Goal: Information Seeking & Learning: Check status

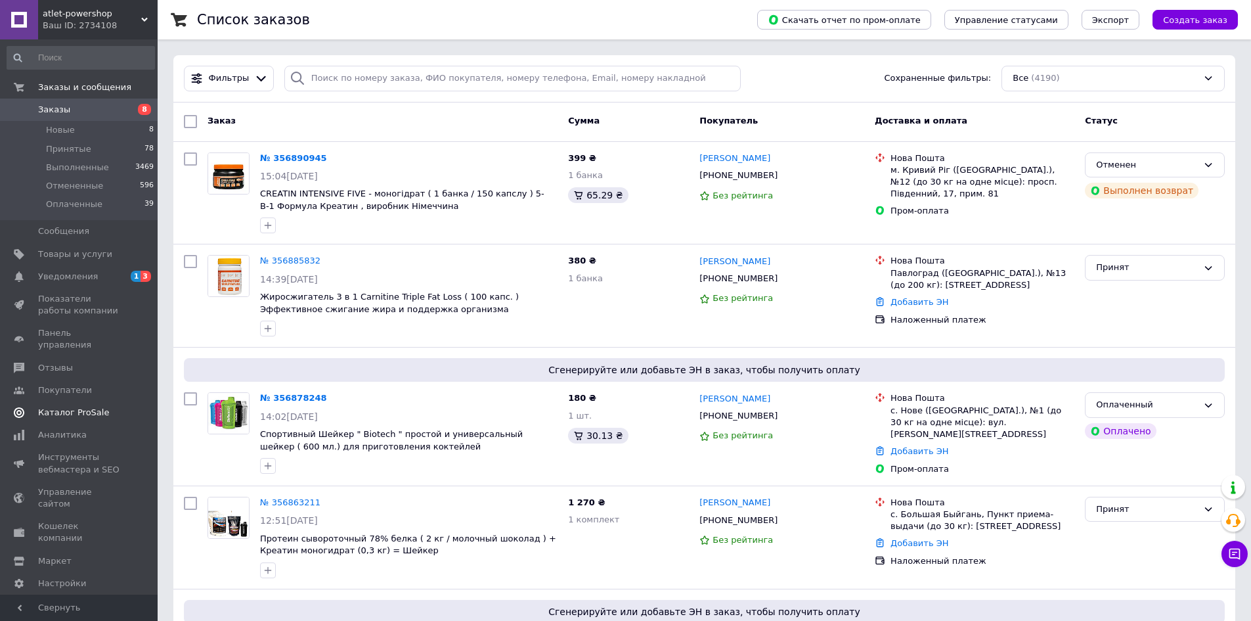
click at [85, 407] on span "Каталог ProSale" at bounding box center [73, 413] width 71 height 12
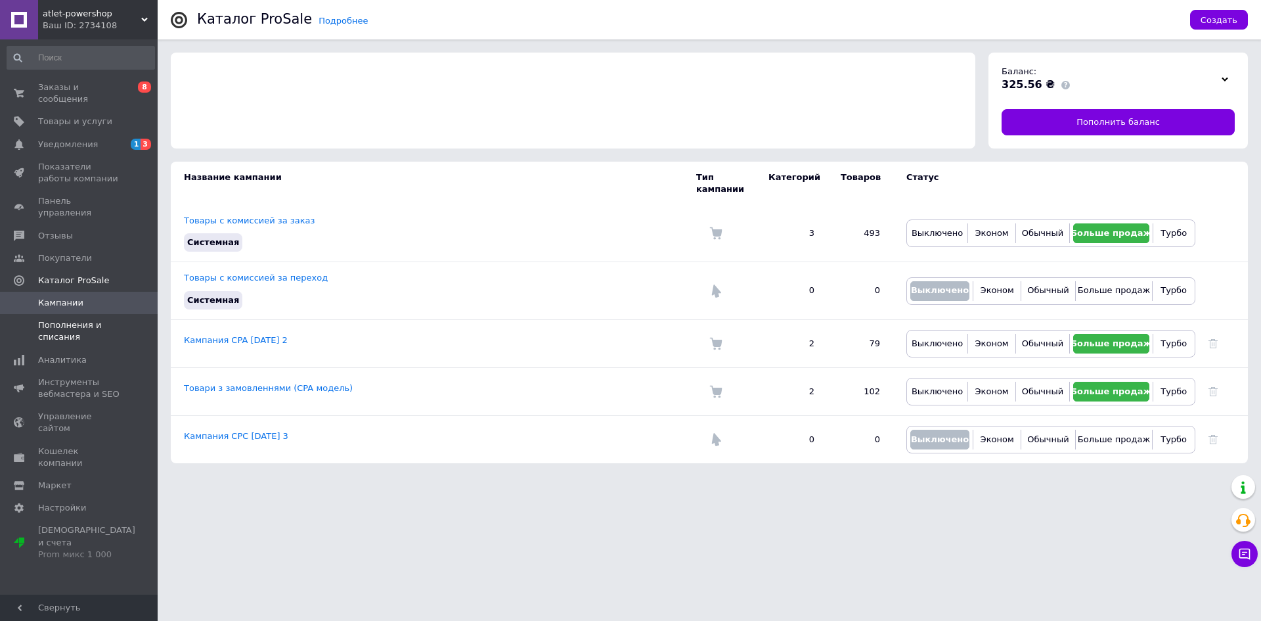
click at [83, 319] on span "Пополнения и списания" at bounding box center [79, 331] width 83 height 24
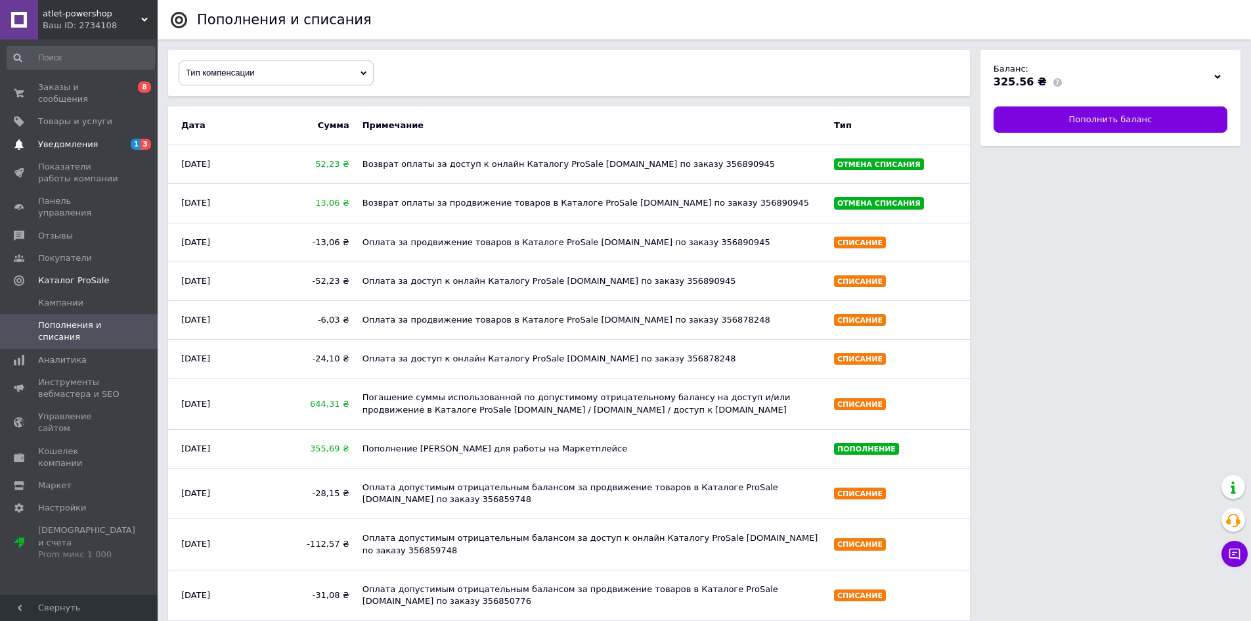
click at [74, 139] on span "Уведомления" at bounding box center [68, 145] width 60 height 12
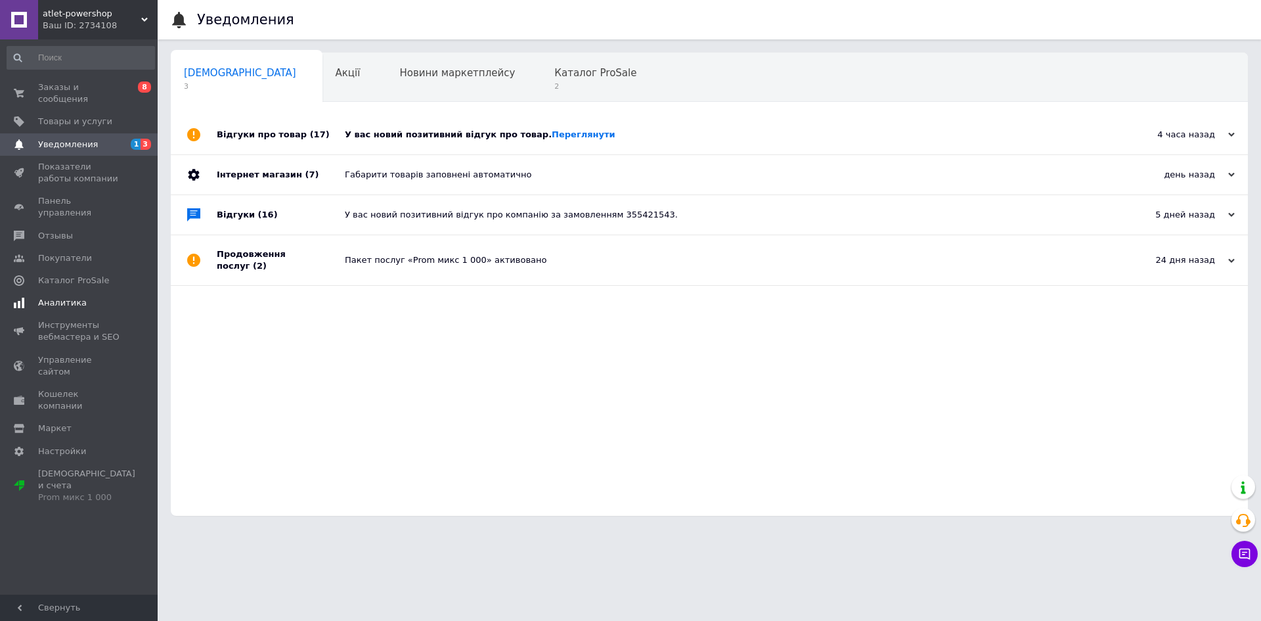
click at [76, 297] on span "Аналитика" at bounding box center [62, 303] width 49 height 12
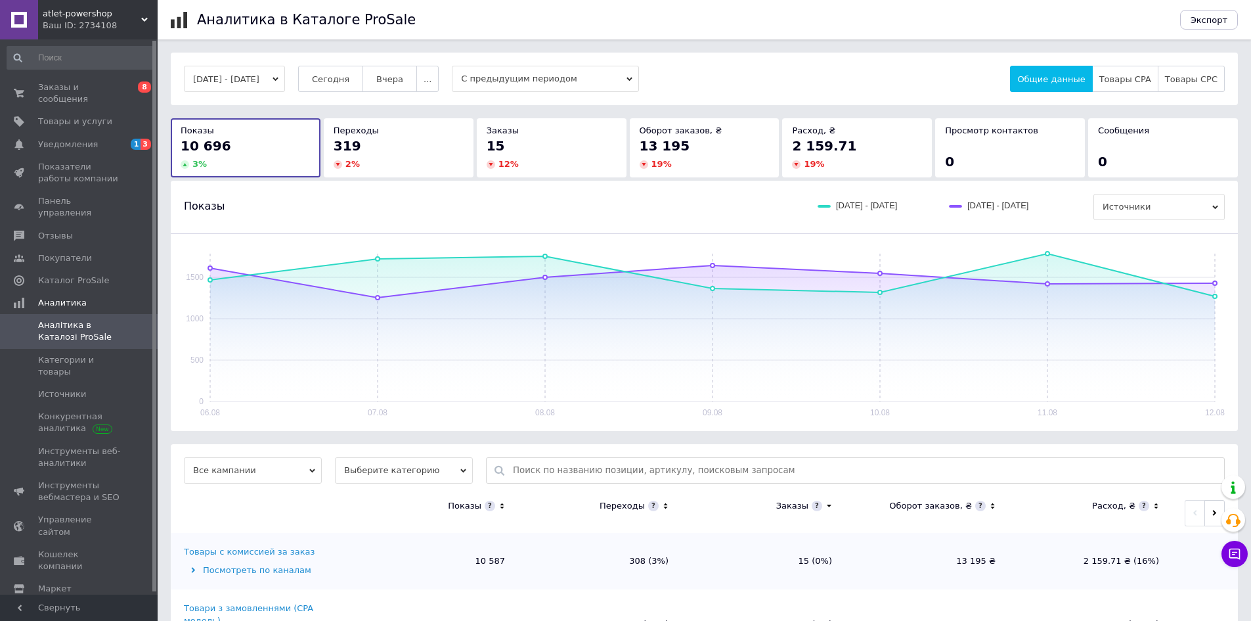
click at [258, 85] on button "[DATE] - [DATE]" at bounding box center [234, 79] width 101 height 26
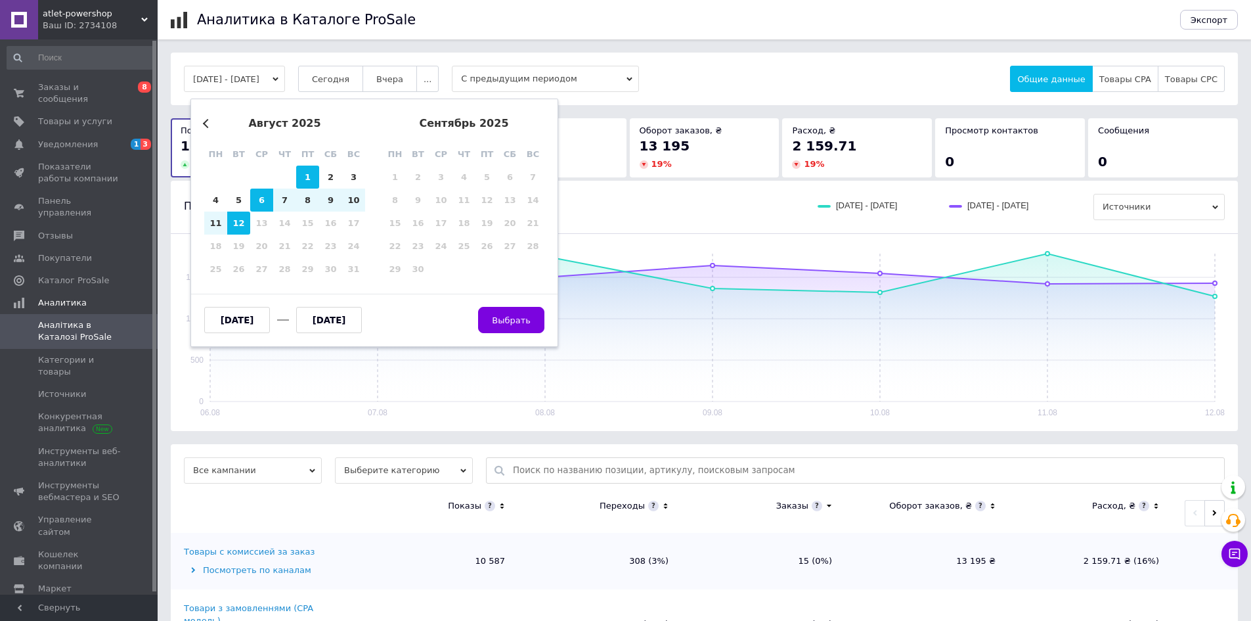
click at [315, 182] on div "1" at bounding box center [307, 177] width 23 height 23
type input "[DATE]"
click at [315, 182] on div "1" at bounding box center [307, 177] width 23 height 23
type input "[DATE]"
click at [514, 321] on span "Выбрать" at bounding box center [511, 320] width 39 height 10
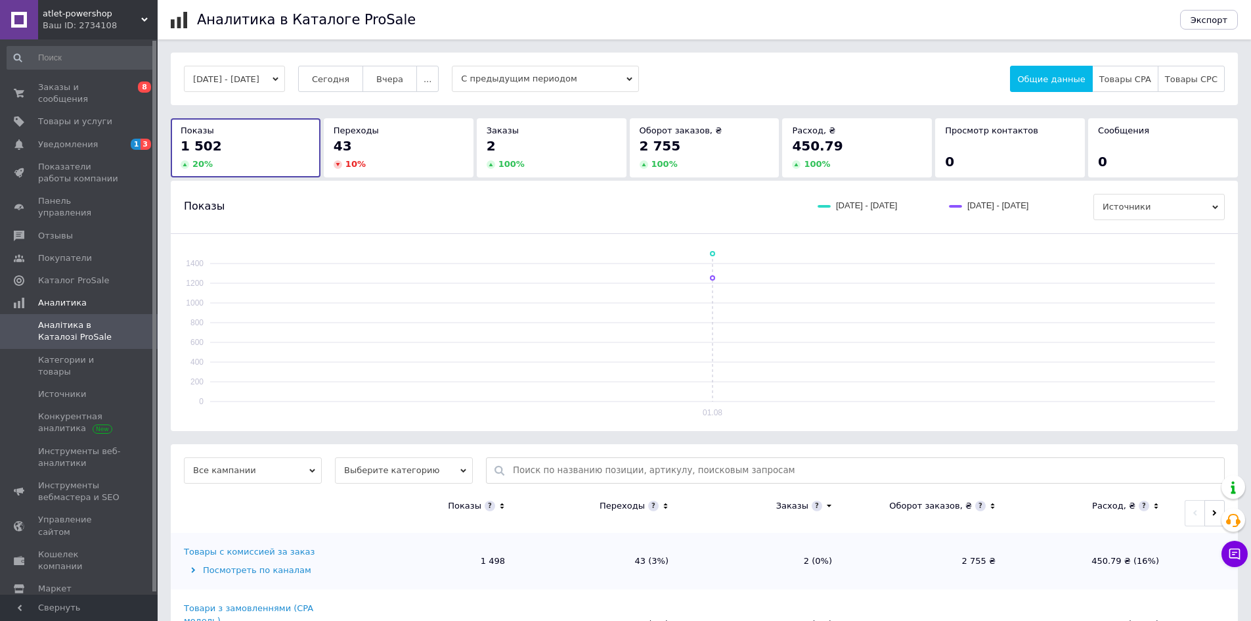
click at [271, 68] on button "[DATE] - [DATE]" at bounding box center [234, 79] width 101 height 26
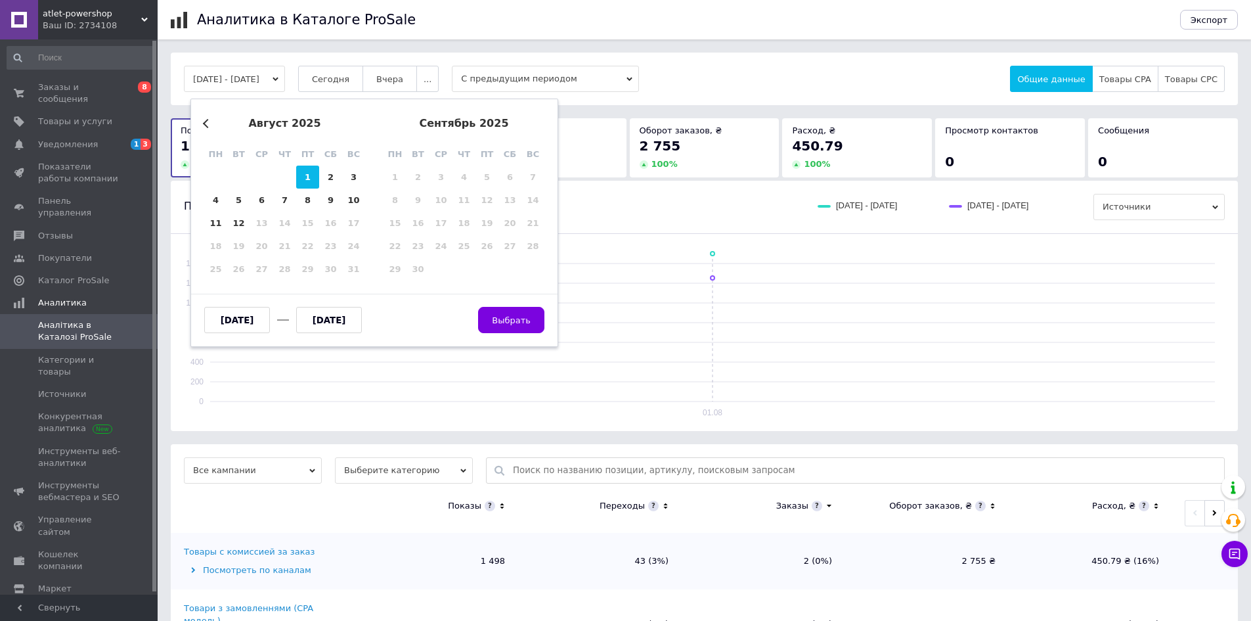
click at [207, 123] on button "Previous Month" at bounding box center [207, 123] width 9 height 9
click at [290, 261] on div "31" at bounding box center [284, 269] width 23 height 23
type input "[DATE]"
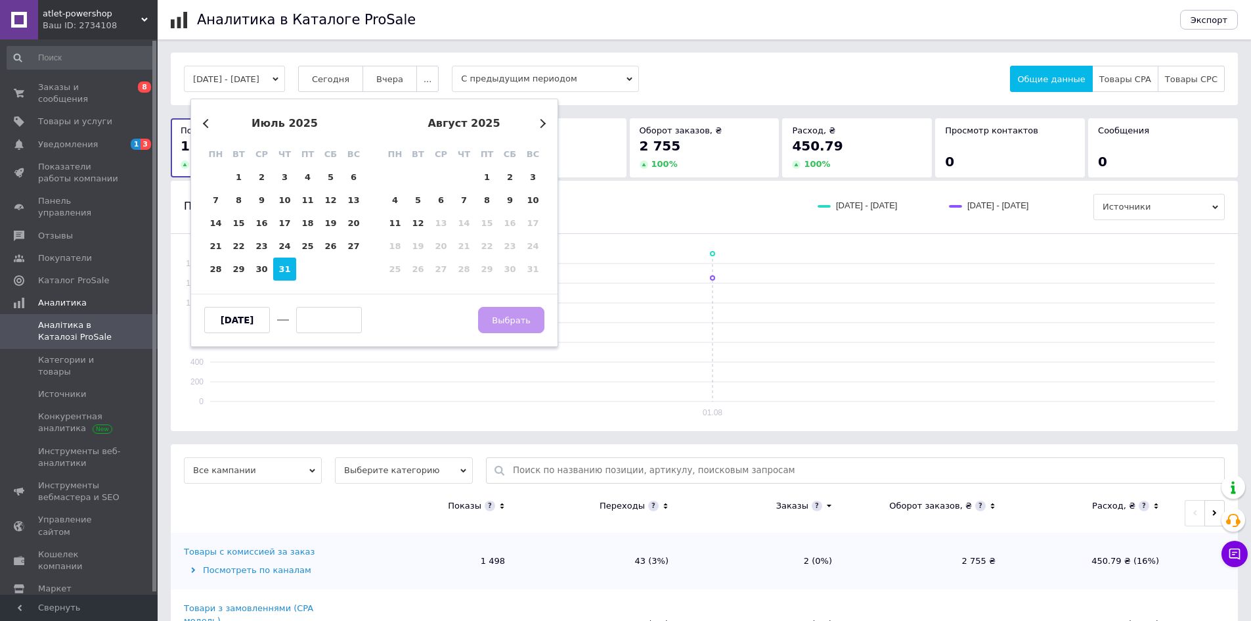
click at [290, 261] on div "31" at bounding box center [284, 269] width 23 height 23
type input "[DATE]"
click at [510, 323] on span "Выбрать" at bounding box center [511, 320] width 39 height 10
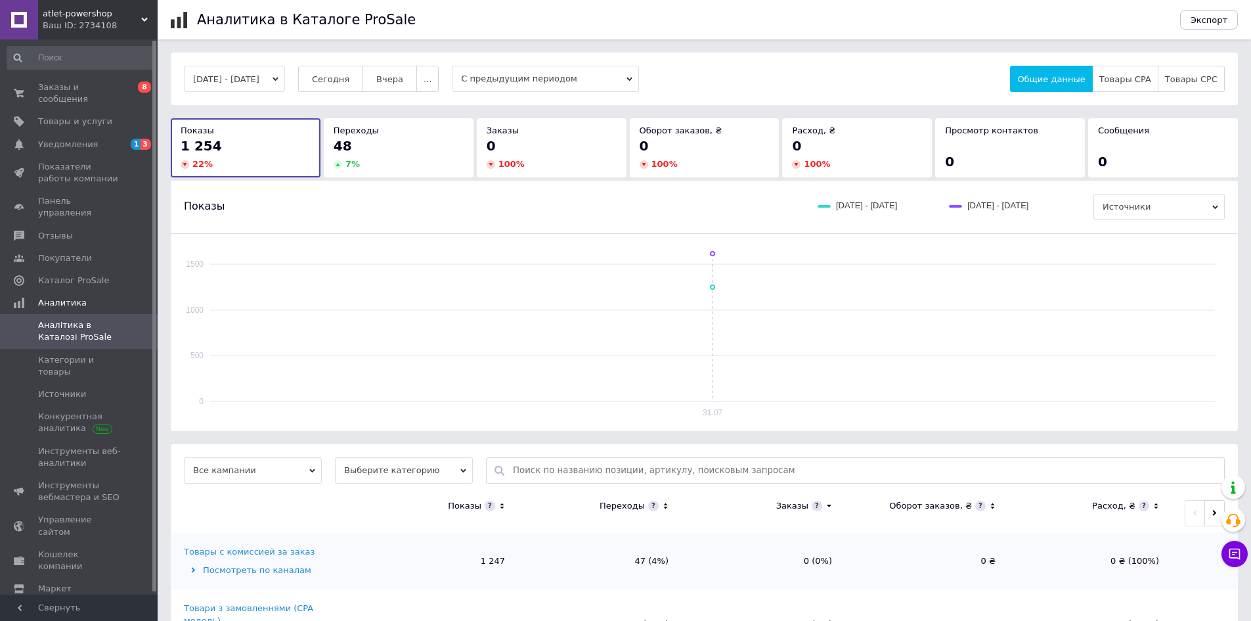
drag, startPoint x: 236, startPoint y: 75, endPoint x: 246, endPoint y: 86, distance: 15.3
click at [239, 78] on button "[DATE] - [DATE]" at bounding box center [234, 79] width 101 height 26
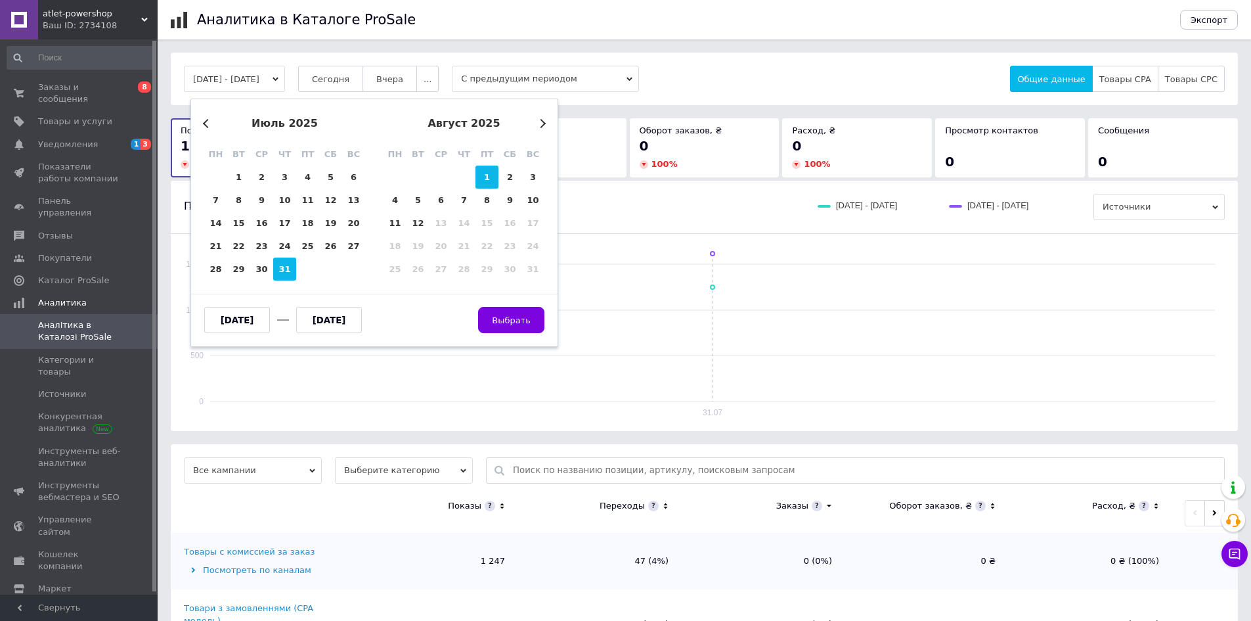
click at [480, 174] on div "1" at bounding box center [487, 177] width 23 height 23
type input "[DATE]"
click at [516, 322] on span "Выбрать" at bounding box center [511, 320] width 39 height 10
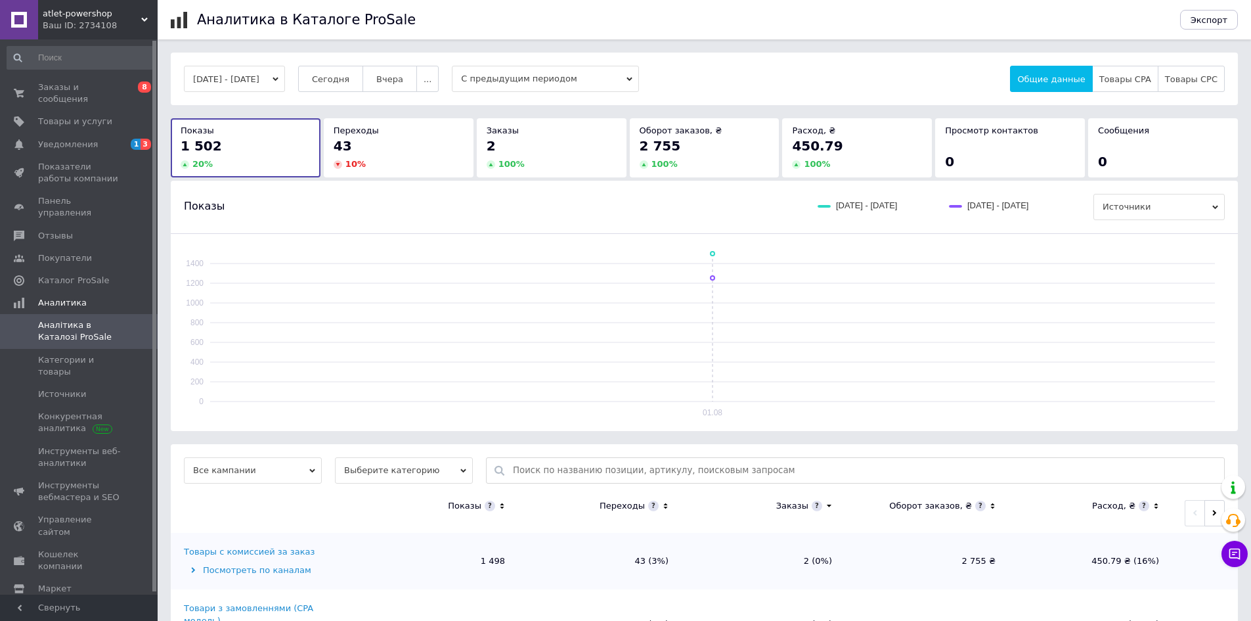
click at [233, 79] on button "[DATE] - [DATE]" at bounding box center [234, 79] width 101 height 26
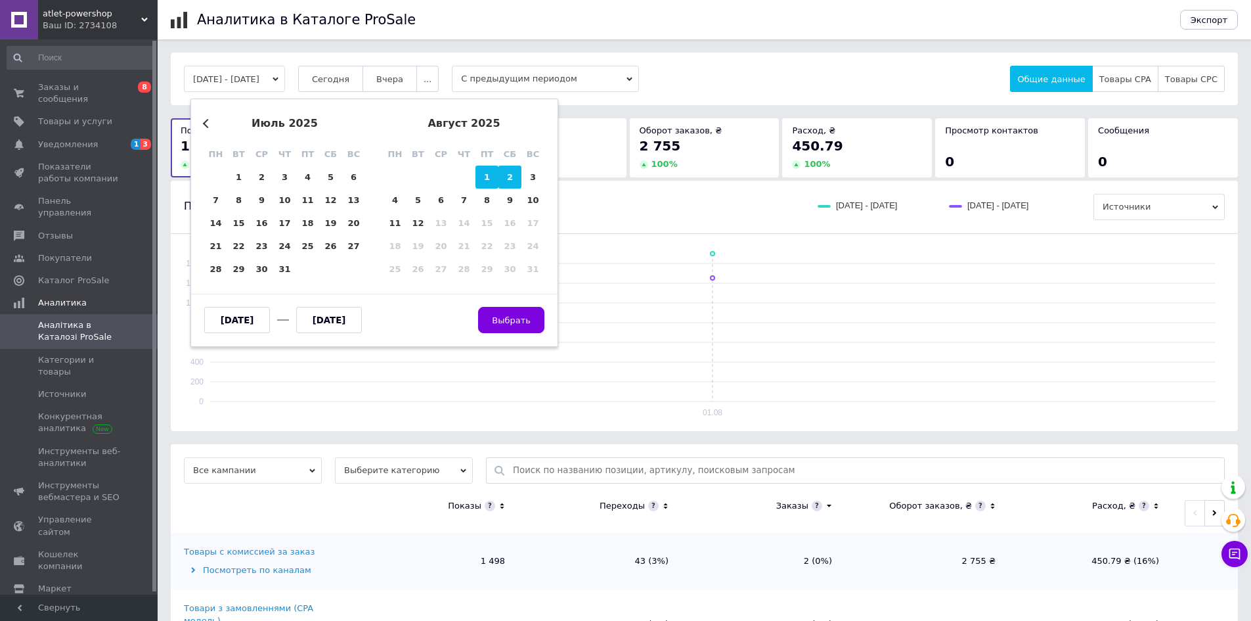
click at [514, 172] on div "2" at bounding box center [510, 177] width 23 height 23
type input "[DATE]"
click at [514, 172] on div "2" at bounding box center [510, 177] width 23 height 23
type input "[DATE]"
click at [515, 315] on span "Выбрать" at bounding box center [511, 320] width 39 height 10
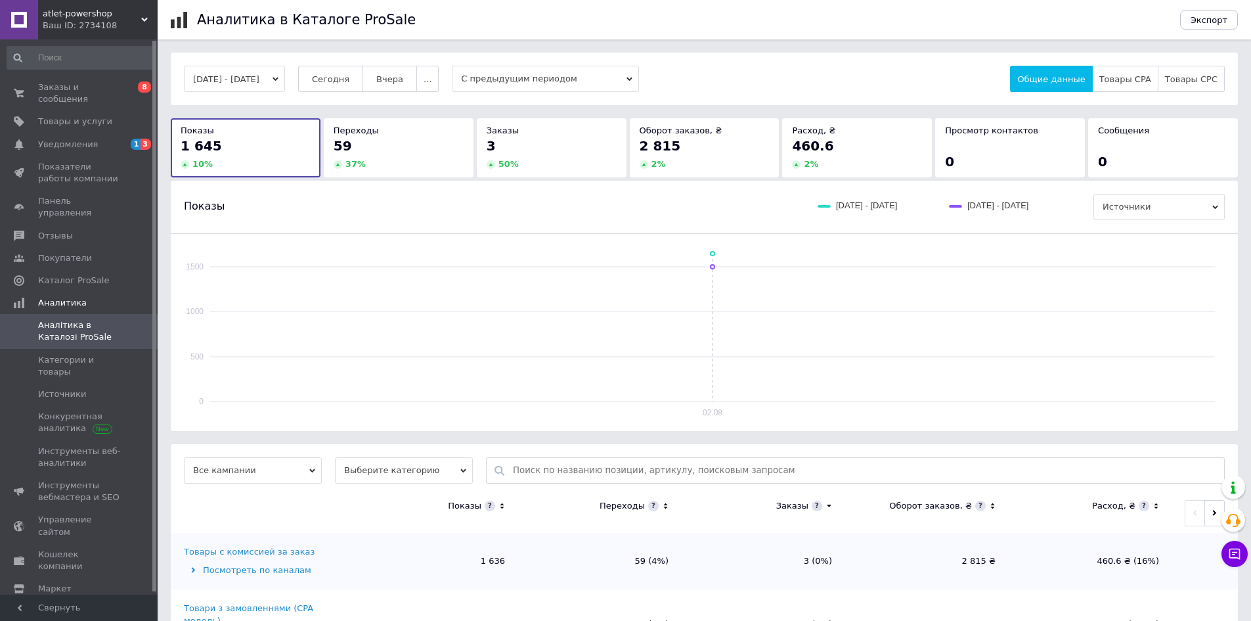
click at [251, 93] on div "[DATE] - [DATE] [DATE] [DATE] ... С предыдущим периодом Общие данные Товары CPA…" at bounding box center [704, 79] width 1067 height 53
click at [263, 74] on button "[DATE] - [DATE]" at bounding box center [234, 79] width 101 height 26
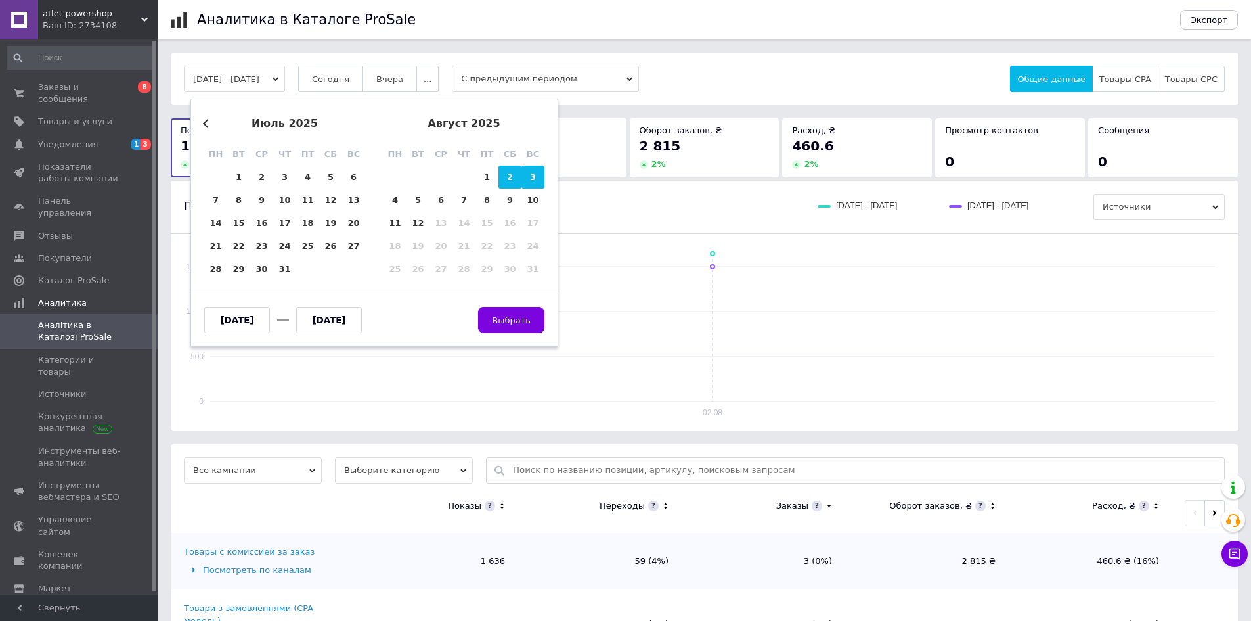
click at [531, 174] on div "3" at bounding box center [533, 177] width 23 height 23
type input "[DATE]"
click at [531, 174] on div "3" at bounding box center [533, 177] width 23 height 23
type input "[DATE]"
click at [499, 320] on span "Выбрать" at bounding box center [511, 320] width 39 height 10
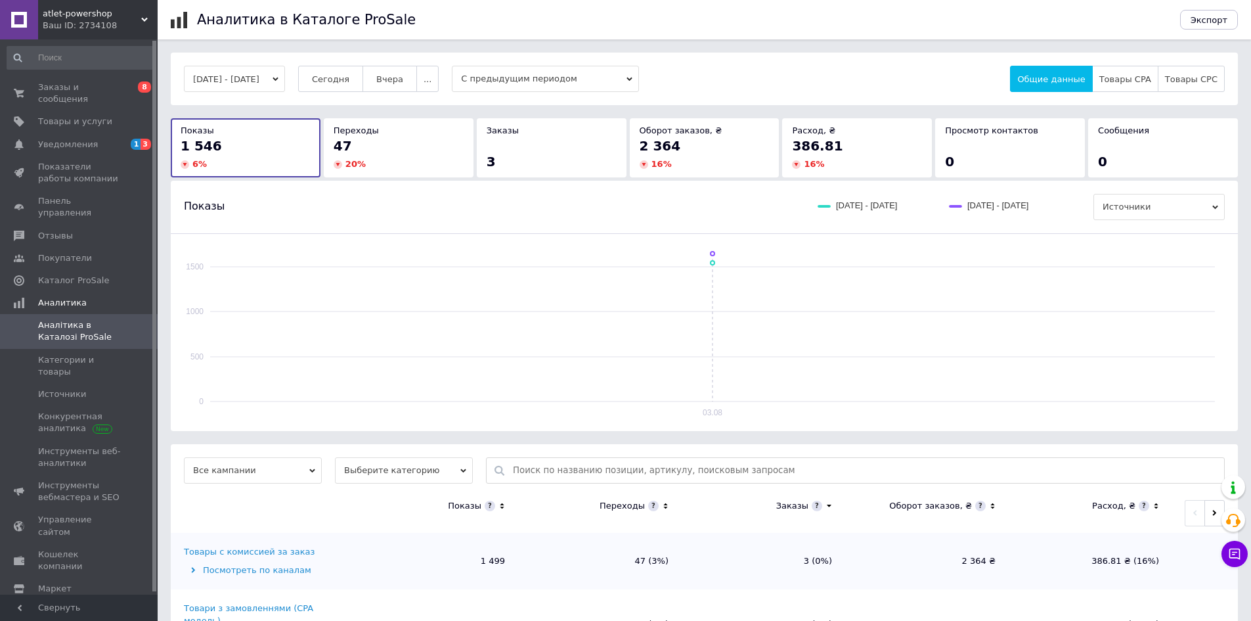
click at [231, 79] on button "[DATE] - [DATE]" at bounding box center [234, 79] width 101 height 26
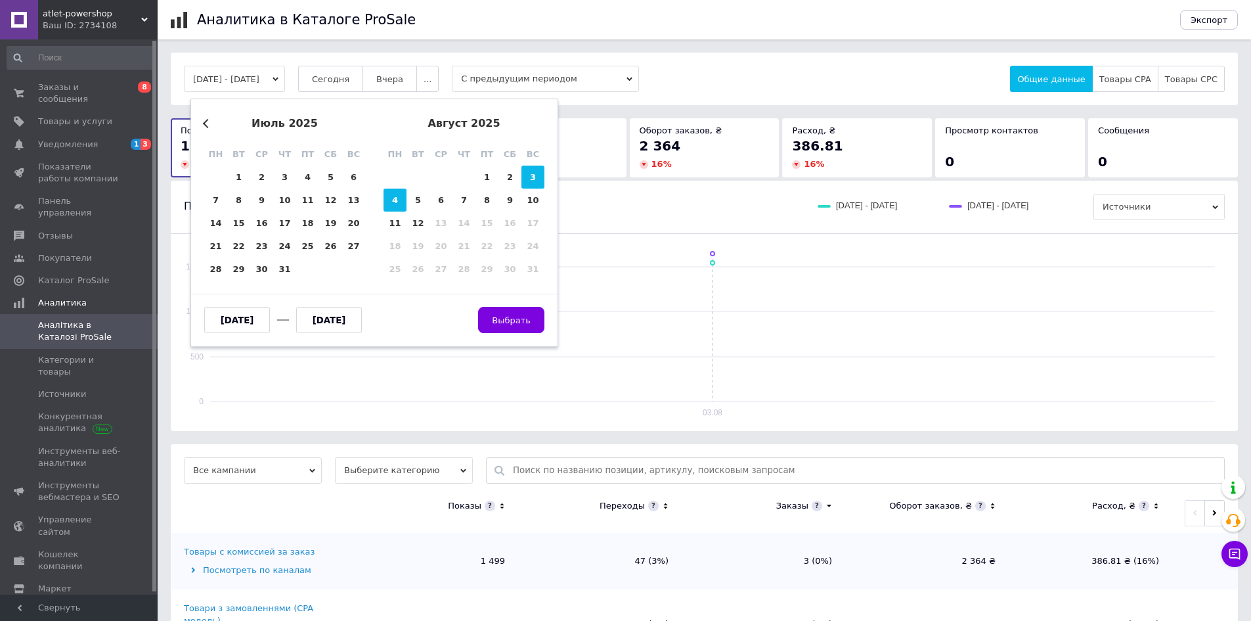
click at [395, 198] on div "4" at bounding box center [395, 200] width 23 height 23
type input "[DATE]"
click at [395, 198] on div "4" at bounding box center [395, 200] width 23 height 23
type input "[DATE]"
click at [514, 328] on button "Выбрать" at bounding box center [511, 320] width 66 height 26
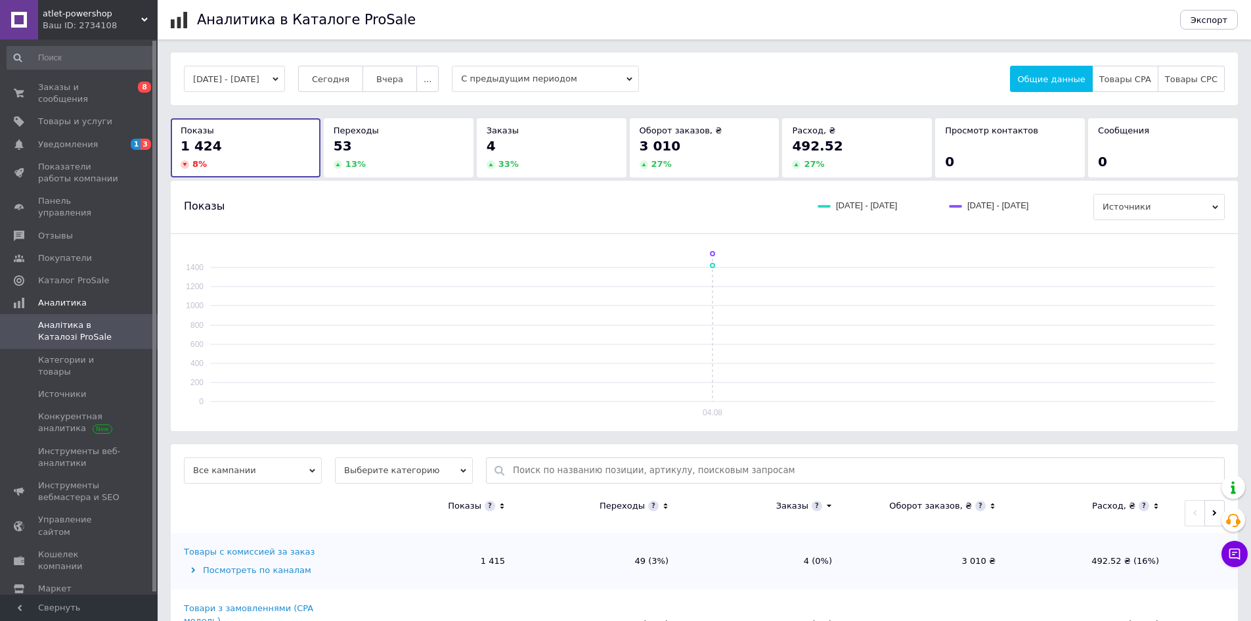
click at [272, 81] on button "[DATE] - [DATE]" at bounding box center [234, 79] width 101 height 26
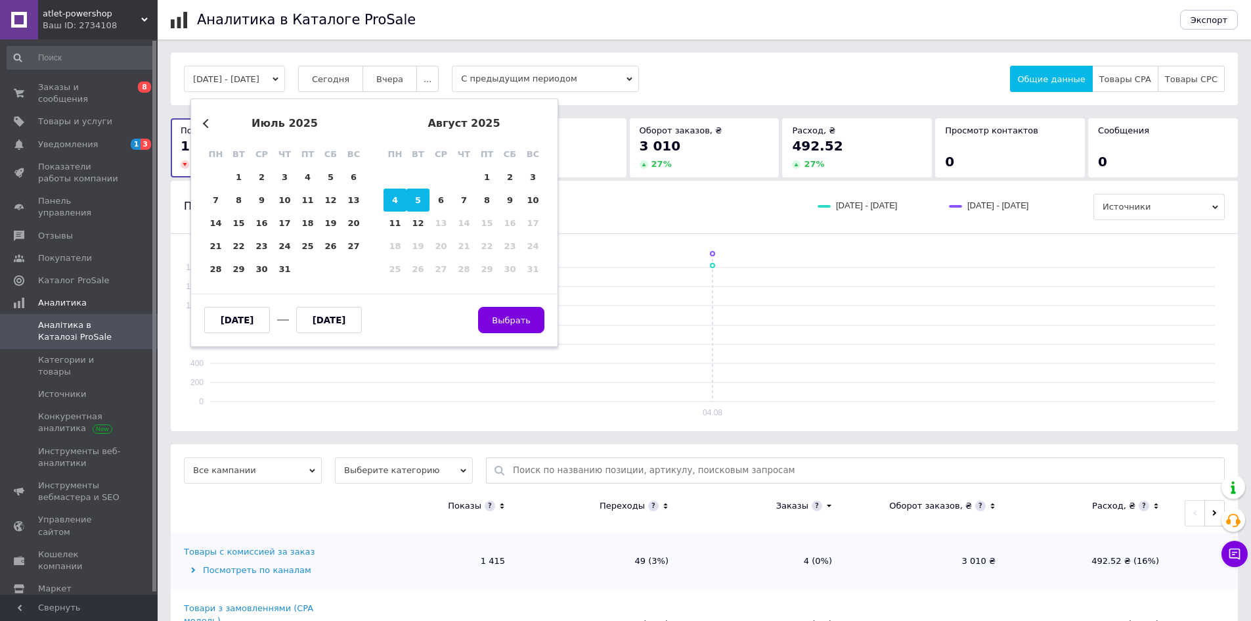
click at [429, 199] on div "5" at bounding box center [418, 200] width 23 height 23
type input "[DATE]"
click at [429, 199] on div "5" at bounding box center [418, 200] width 23 height 23
type input "[DATE]"
click at [514, 327] on button "Выбрать" at bounding box center [511, 320] width 66 height 26
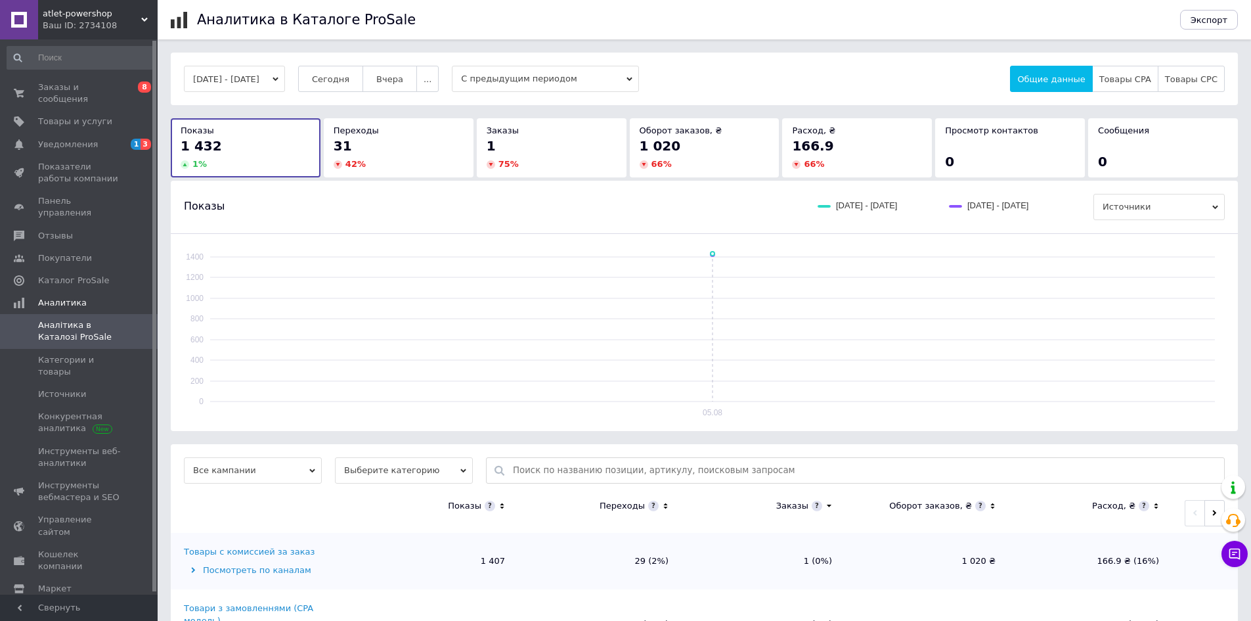
click at [217, 84] on button "[DATE] - [DATE]" at bounding box center [234, 79] width 101 height 26
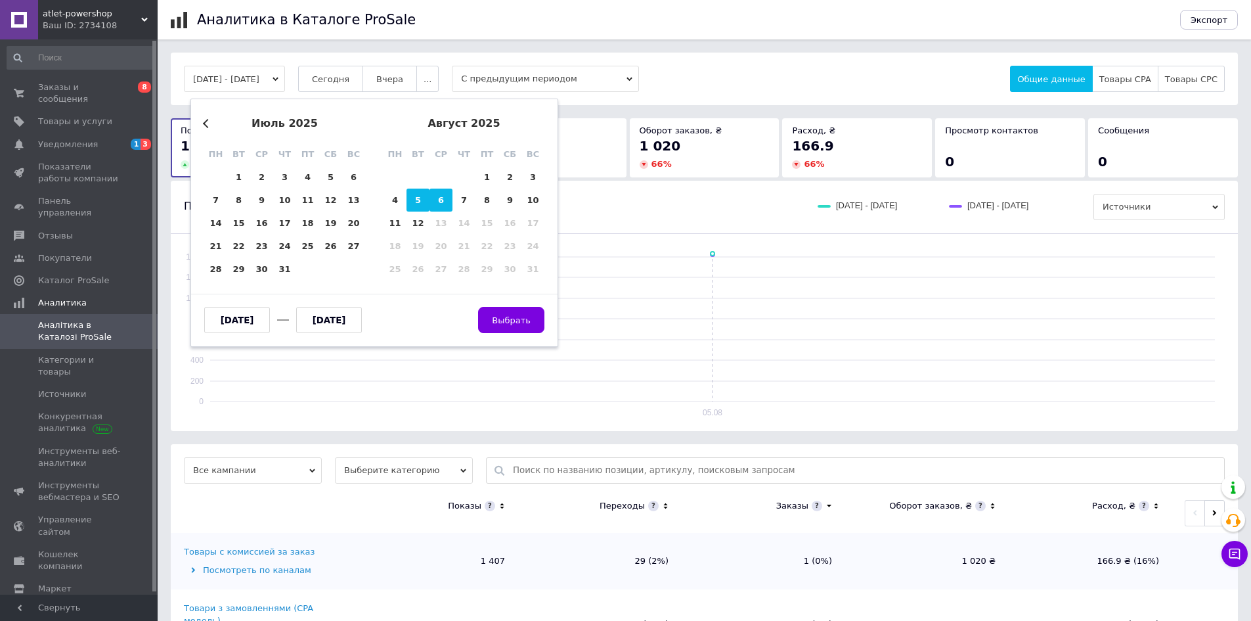
click at [444, 199] on div "6" at bounding box center [441, 200] width 23 height 23
type input "[DATE]"
click at [444, 199] on div "6" at bounding box center [441, 200] width 23 height 23
type input "[DATE]"
click at [518, 317] on span "Выбрать" at bounding box center [511, 320] width 39 height 10
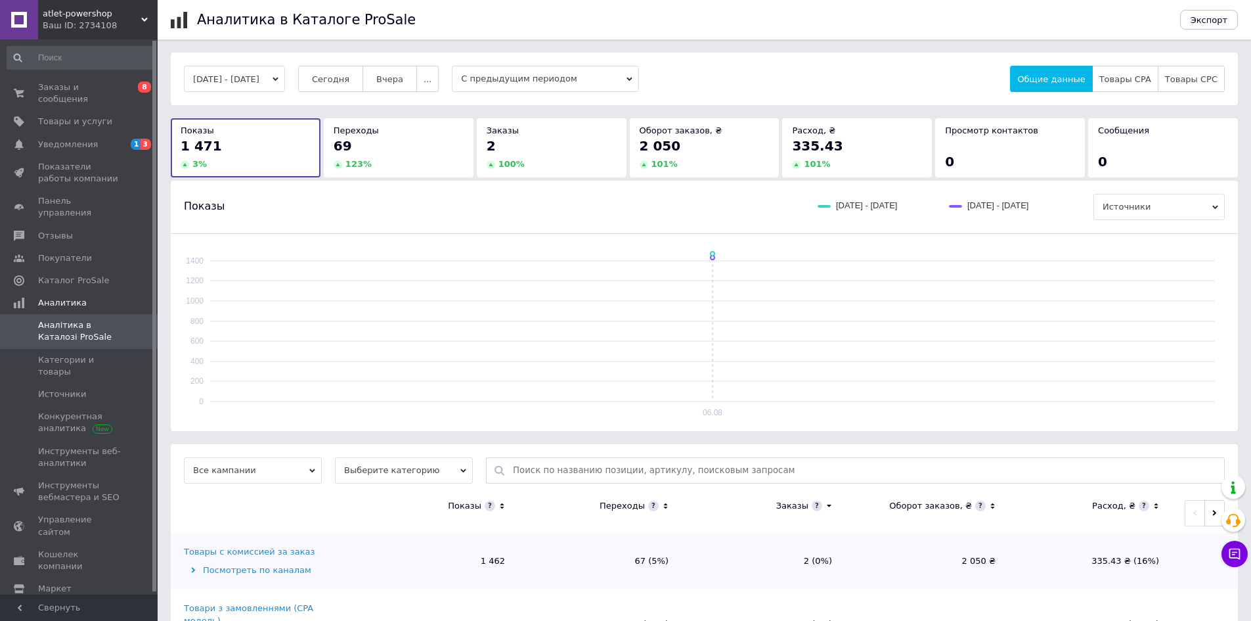
click at [267, 81] on button "[DATE] - [DATE]" at bounding box center [234, 79] width 101 height 26
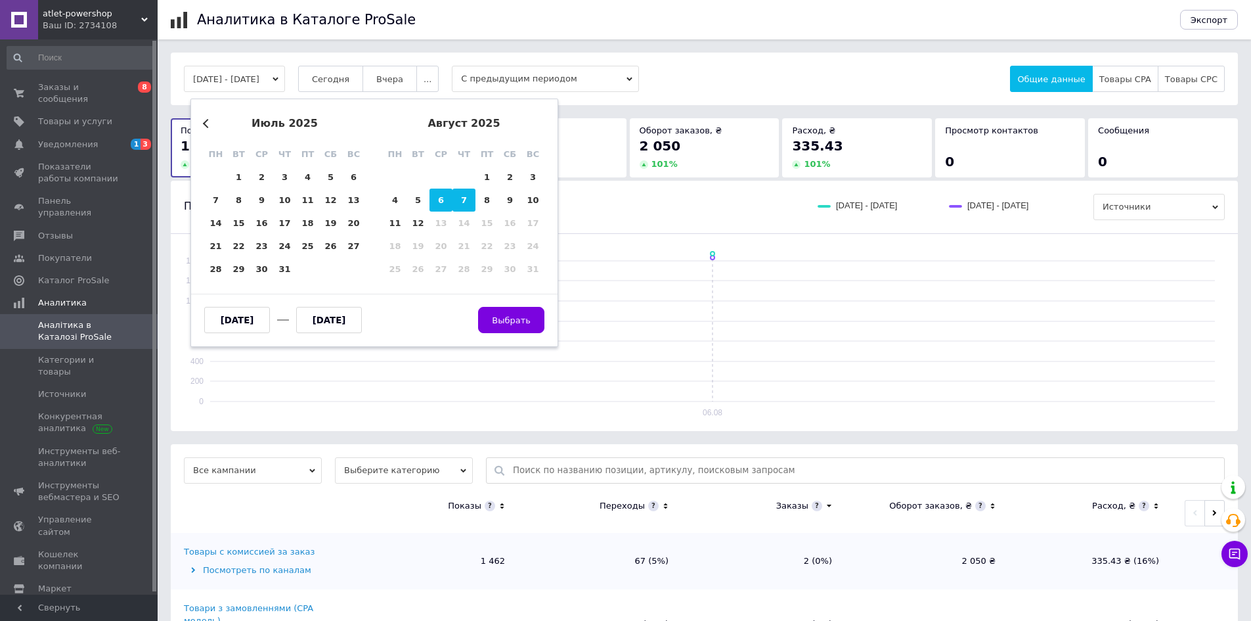
click at [457, 190] on div "7" at bounding box center [464, 200] width 23 height 23
type input "[DATE]"
click at [457, 190] on div "7" at bounding box center [464, 200] width 23 height 23
type input "[DATE]"
click at [520, 313] on button "Выбрать" at bounding box center [511, 320] width 66 height 26
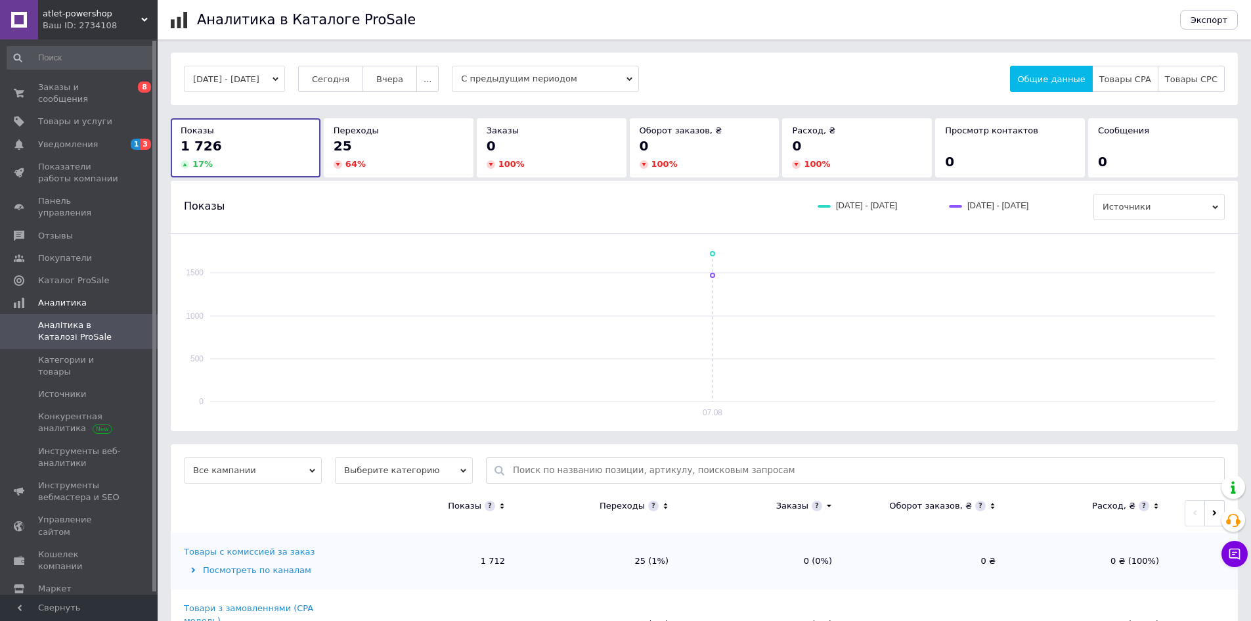
click at [240, 93] on div "[DATE] - [DATE] [DATE] [DATE] ... С предыдущим периодом Общие данные Товары CPA…" at bounding box center [704, 79] width 1067 height 53
click at [252, 79] on button "[DATE] - [DATE]" at bounding box center [234, 79] width 101 height 26
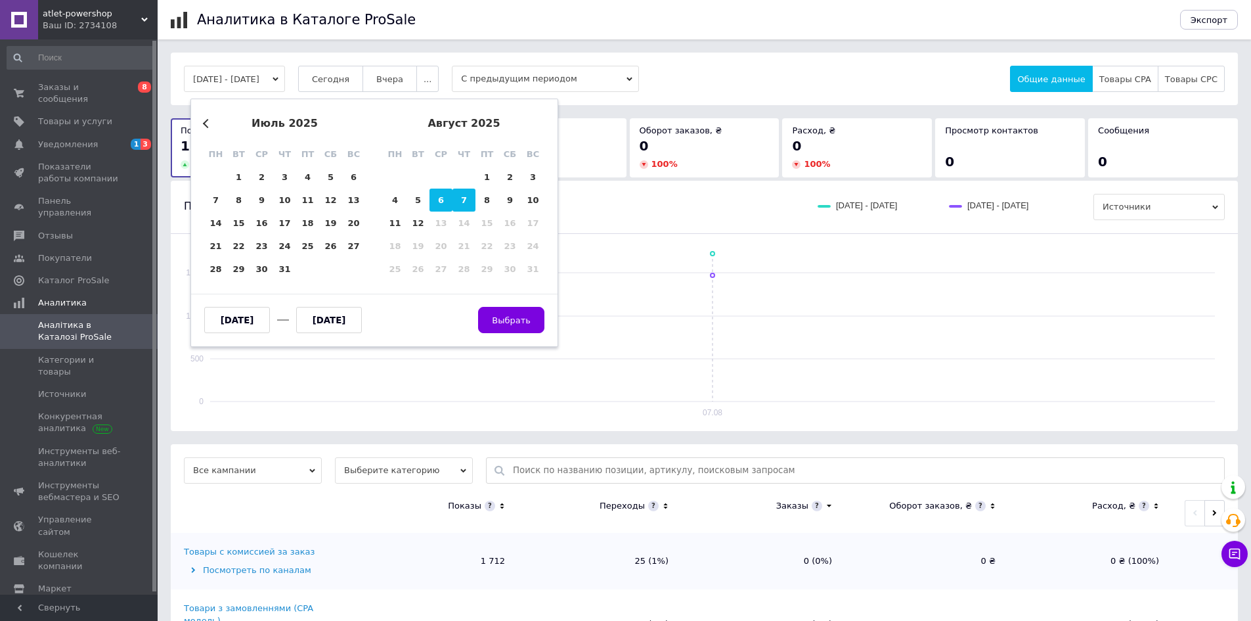
click at [443, 196] on div "6" at bounding box center [441, 200] width 23 height 23
type input "[DATE]"
click at [443, 196] on div "6" at bounding box center [441, 200] width 23 height 23
type input "[DATE]"
click at [510, 313] on button "Выбрать" at bounding box center [511, 320] width 66 height 26
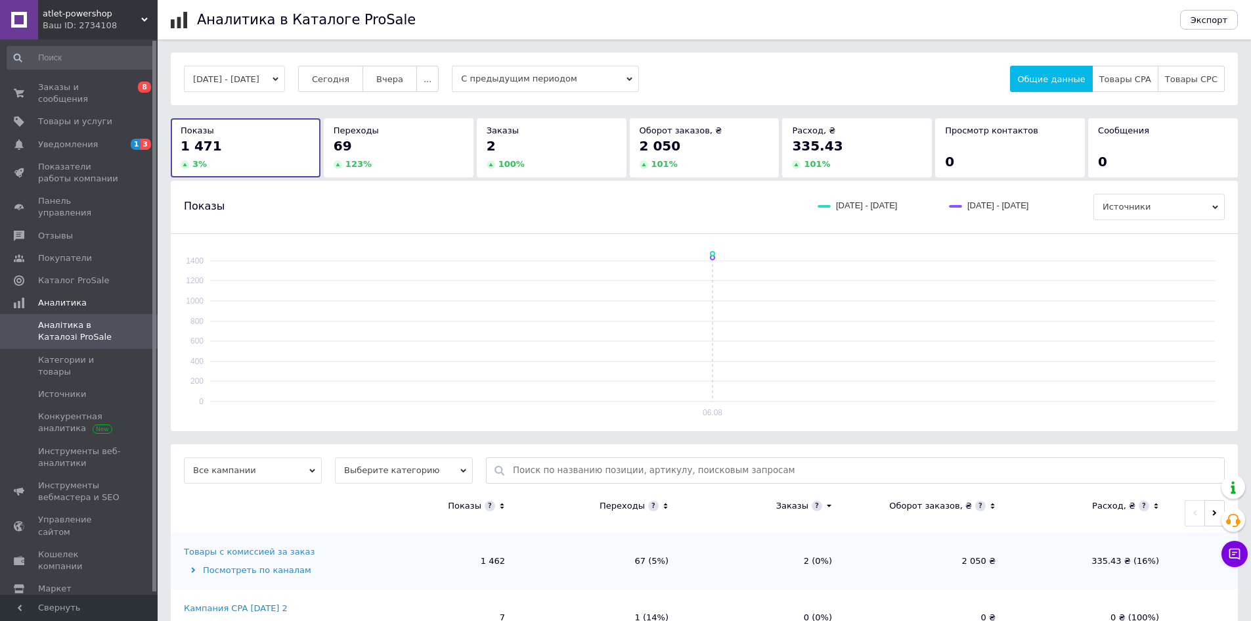
click at [263, 80] on button "[DATE] - [DATE]" at bounding box center [234, 79] width 101 height 26
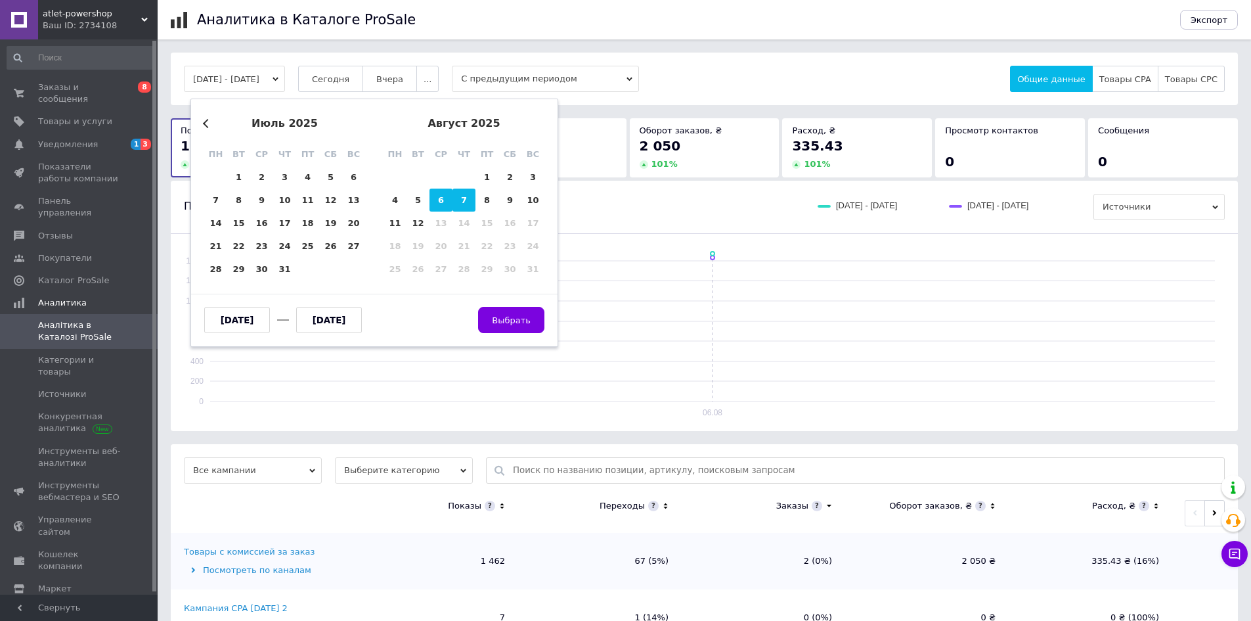
click at [472, 190] on div "7" at bounding box center [464, 200] width 23 height 23
type input "[DATE]"
click at [471, 190] on div "7" at bounding box center [464, 200] width 23 height 23
type input "[DATE]"
click at [518, 319] on span "Выбрать" at bounding box center [511, 320] width 39 height 10
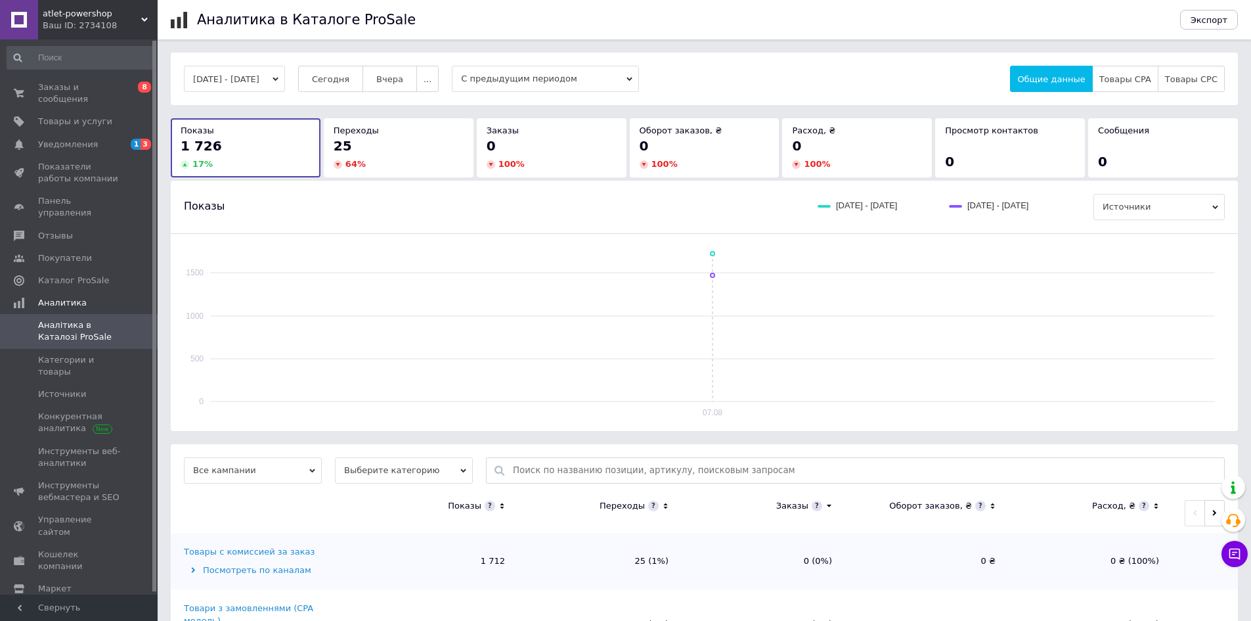
click at [276, 73] on button "[DATE] - [DATE]" at bounding box center [234, 79] width 101 height 26
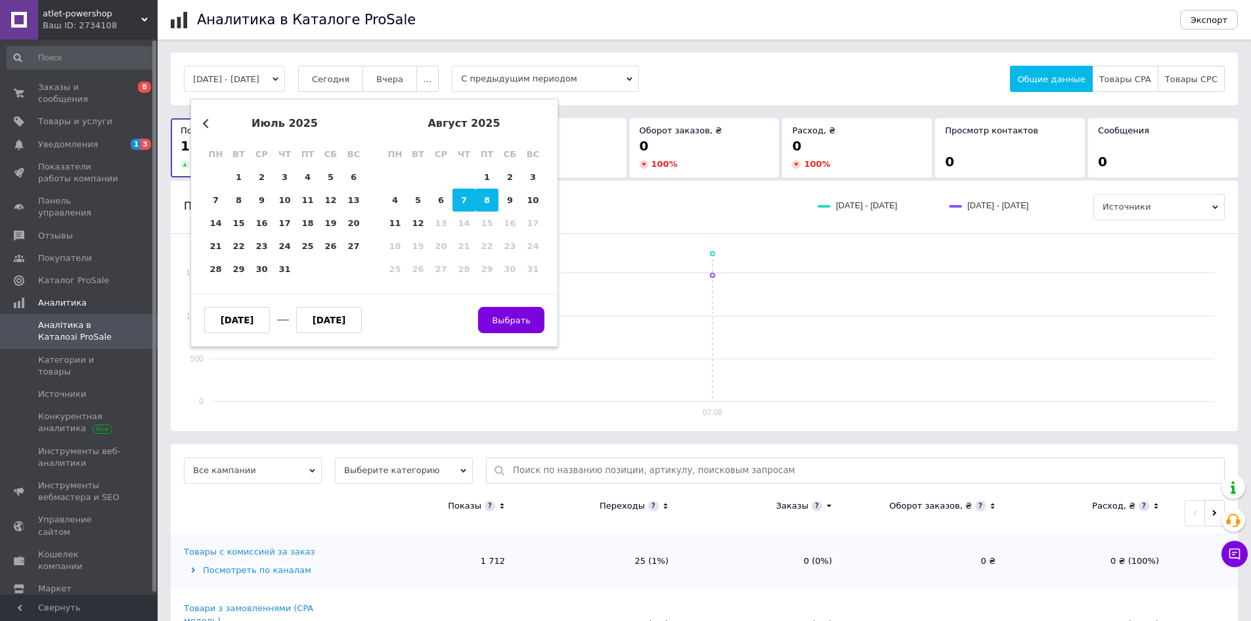
click at [484, 199] on div "8" at bounding box center [487, 200] width 23 height 23
type input "[DATE]"
click at [484, 199] on div "8" at bounding box center [487, 200] width 23 height 23
type input "[DATE]"
click at [519, 326] on button "Выбрать" at bounding box center [511, 320] width 66 height 26
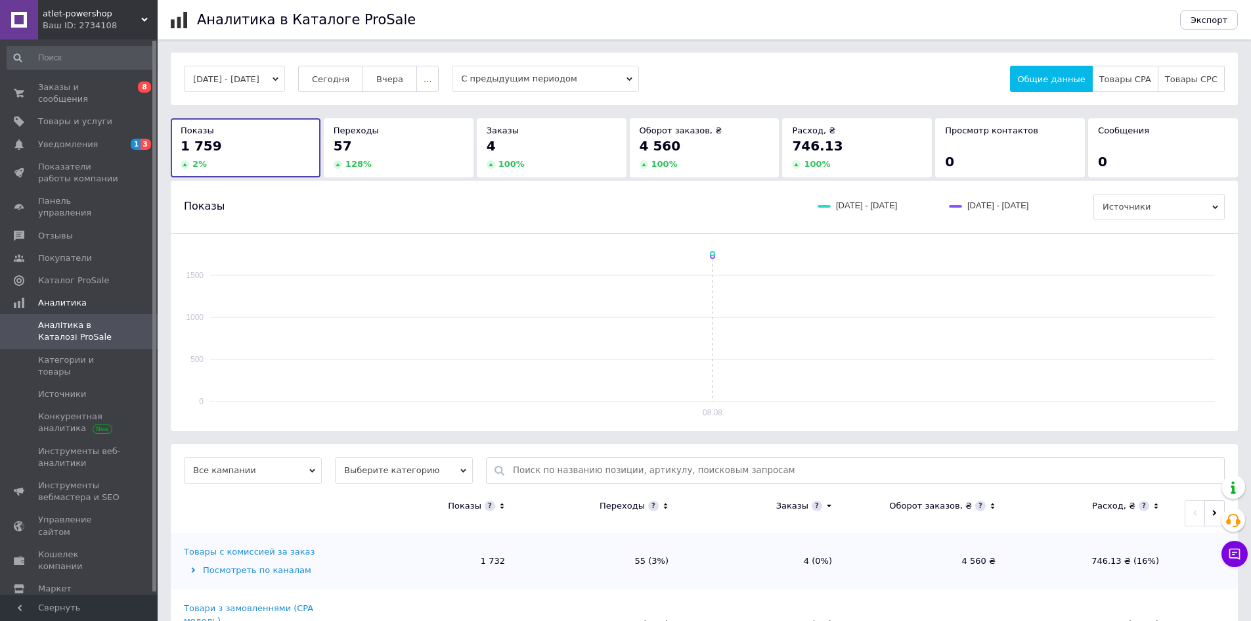
click at [285, 72] on button "[DATE] - [DATE]" at bounding box center [234, 79] width 101 height 26
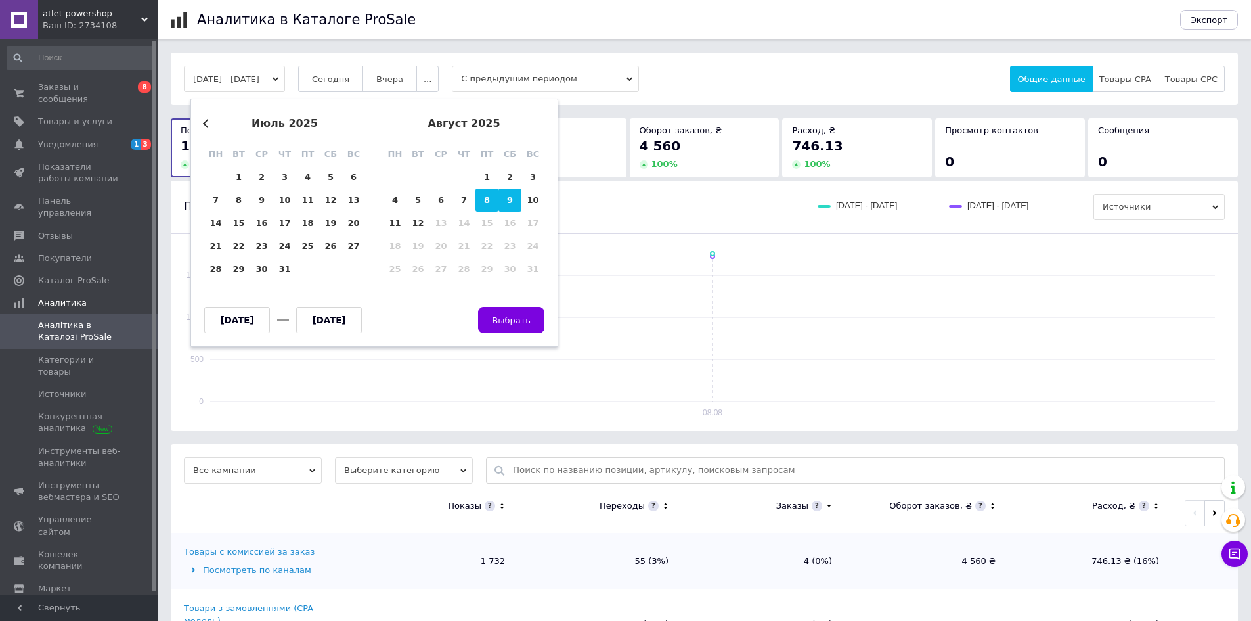
click at [514, 200] on div "9" at bounding box center [510, 200] width 23 height 23
type input "[DATE]"
click at [513, 200] on div "9" at bounding box center [510, 200] width 23 height 23
type input "[DATE]"
click at [523, 323] on span "Выбрать" at bounding box center [511, 320] width 39 height 10
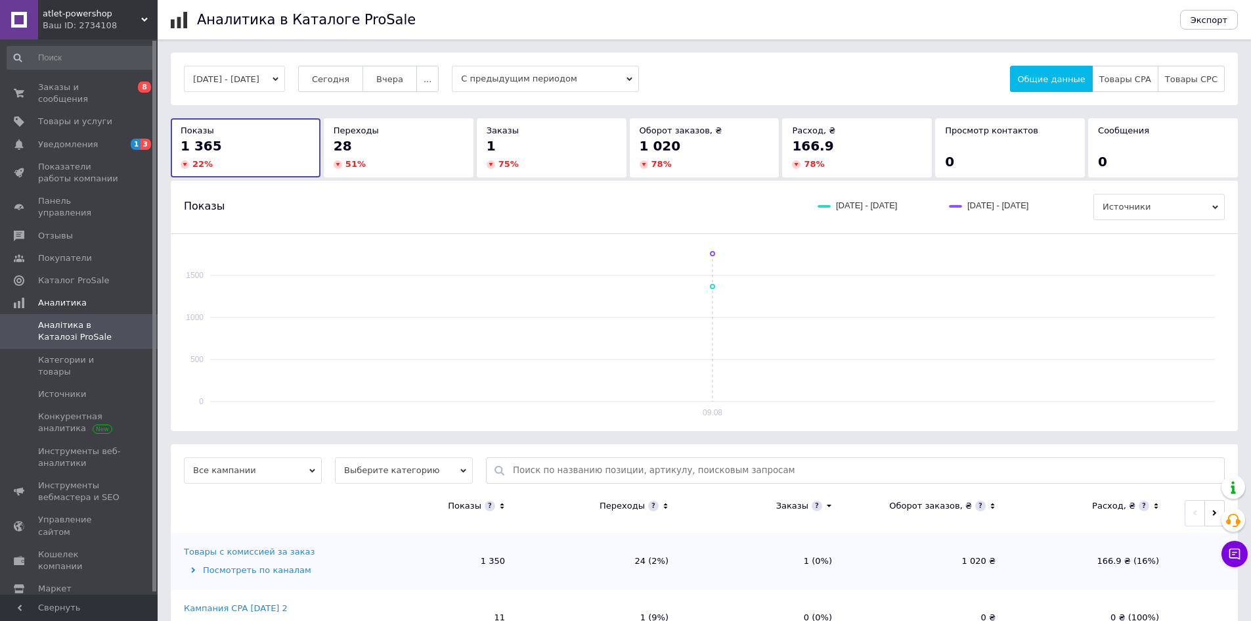
click at [271, 78] on button "[DATE] - [DATE]" at bounding box center [234, 79] width 101 height 26
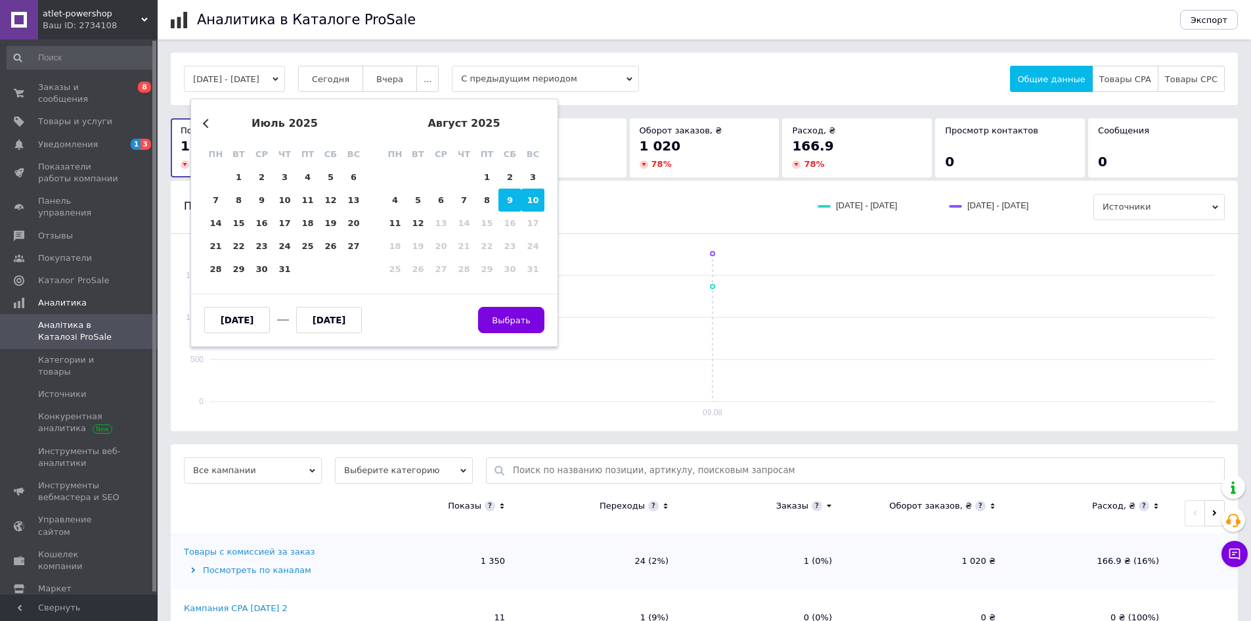
click at [527, 201] on div "10" at bounding box center [533, 200] width 23 height 23
type input "[DATE]"
click at [527, 201] on div "10" at bounding box center [533, 200] width 23 height 23
type input "[DATE]"
click at [515, 319] on span "Выбрать" at bounding box center [511, 320] width 39 height 10
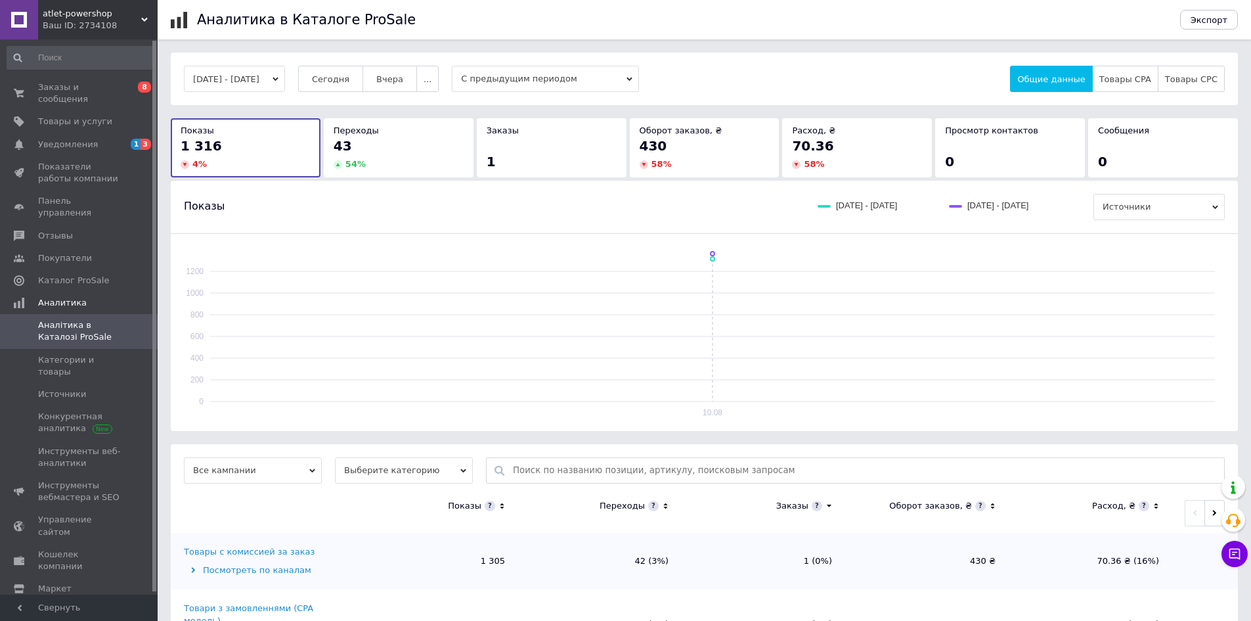
click at [285, 71] on button "[DATE] - [DATE]" at bounding box center [234, 79] width 101 height 26
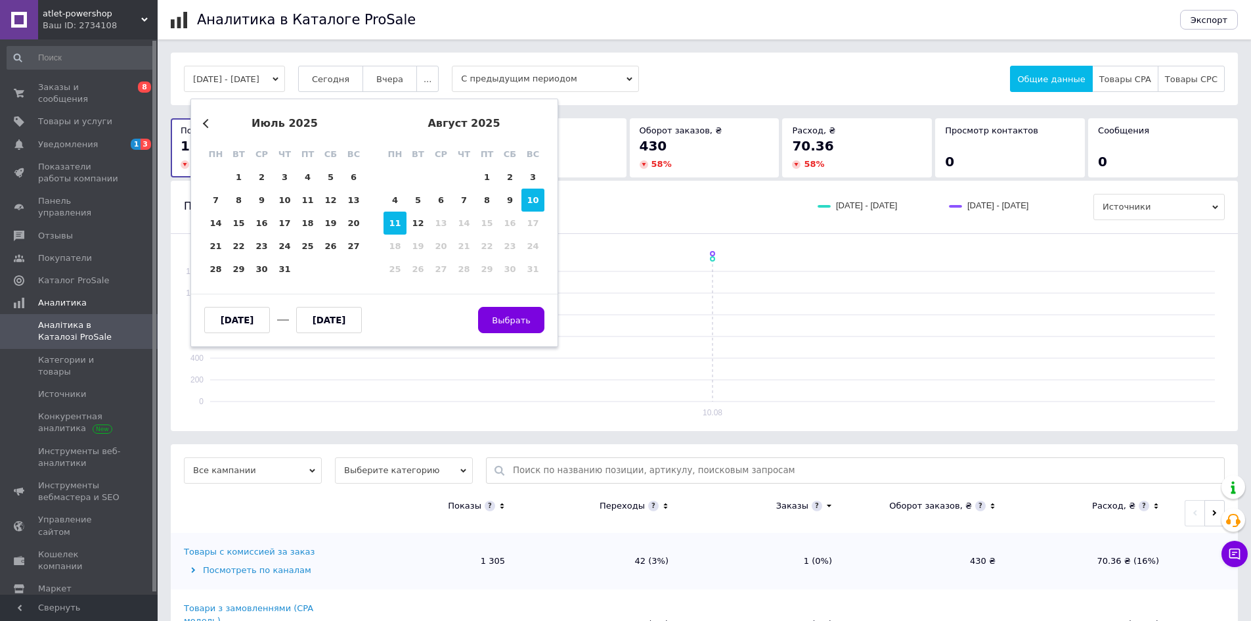
click at [393, 221] on div "11" at bounding box center [395, 223] width 23 height 23
type input "[DATE]"
click at [393, 221] on div "11" at bounding box center [395, 223] width 23 height 23
type input "[DATE]"
click at [521, 319] on span "Выбрать" at bounding box center [511, 320] width 39 height 10
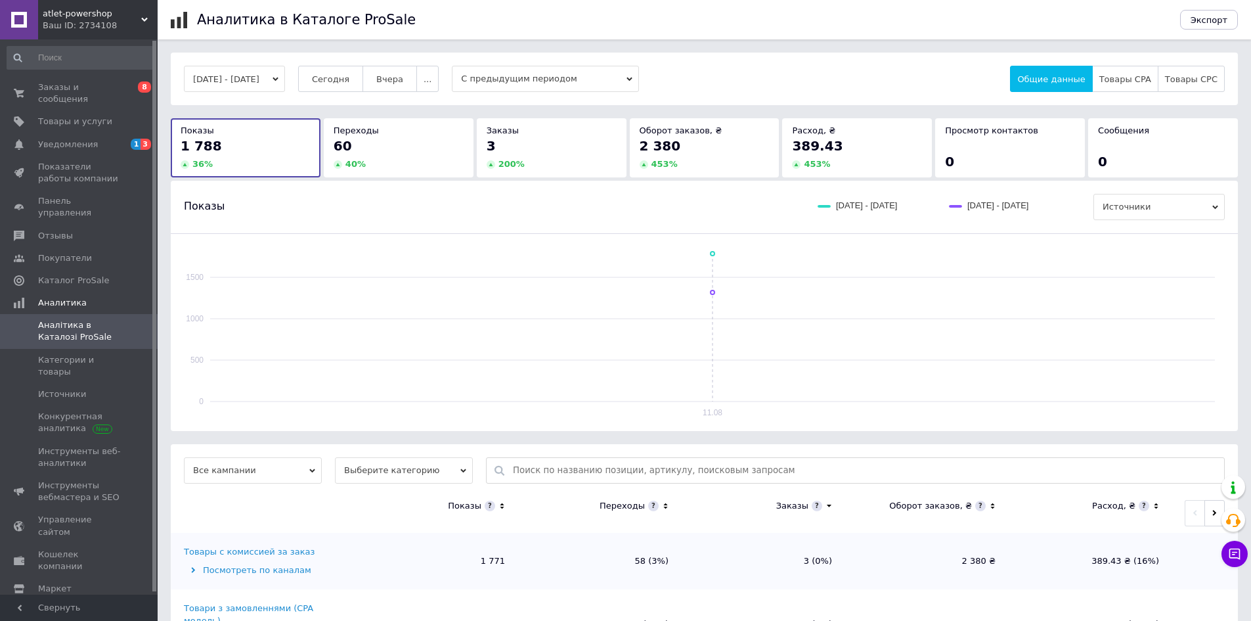
click at [242, 80] on button "[DATE] - [DATE]" at bounding box center [234, 79] width 101 height 26
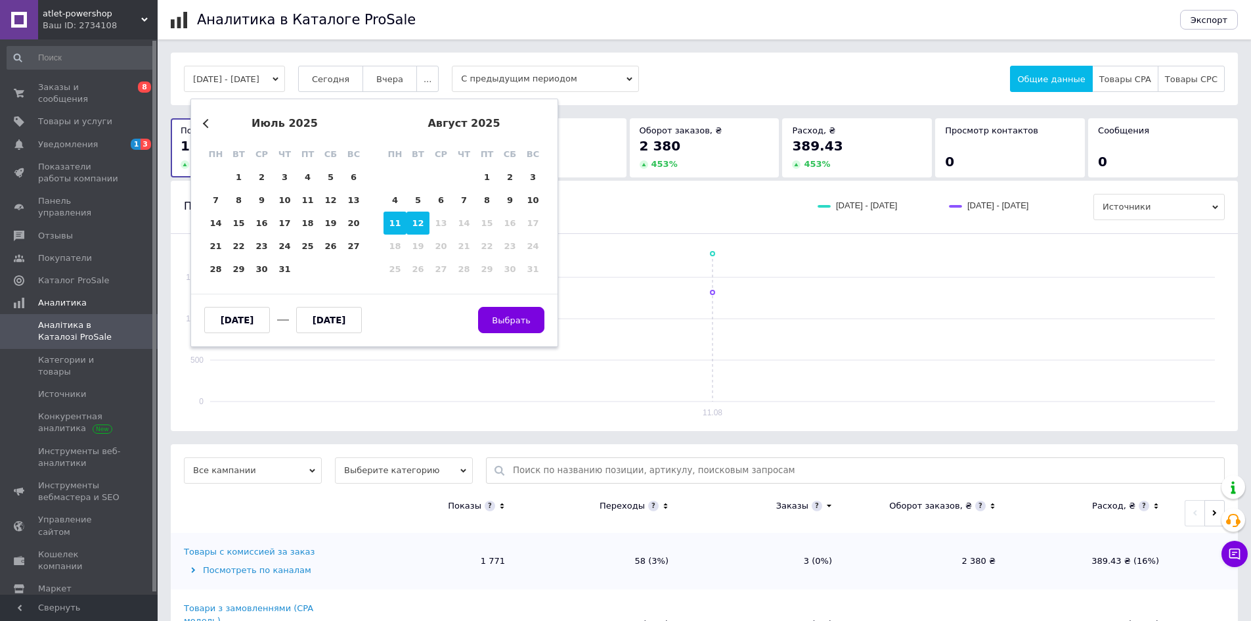
click at [422, 225] on div "12" at bounding box center [418, 223] width 23 height 23
type input "[DATE]"
click at [422, 225] on div "12" at bounding box center [418, 223] width 23 height 23
type input "[DATE]"
click at [509, 321] on span "Выбрать" at bounding box center [511, 320] width 39 height 10
